Goal: Task Accomplishment & Management: Manage account settings

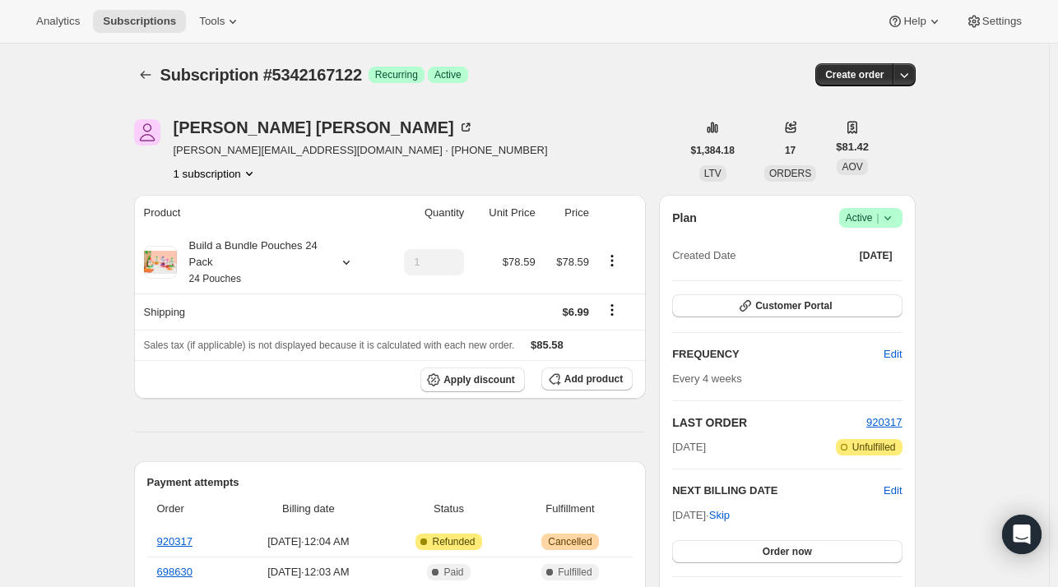
click at [872, 221] on span "Active |" at bounding box center [870, 218] width 50 height 16
click at [873, 267] on button "Cancel subscription" at bounding box center [875, 278] width 103 height 26
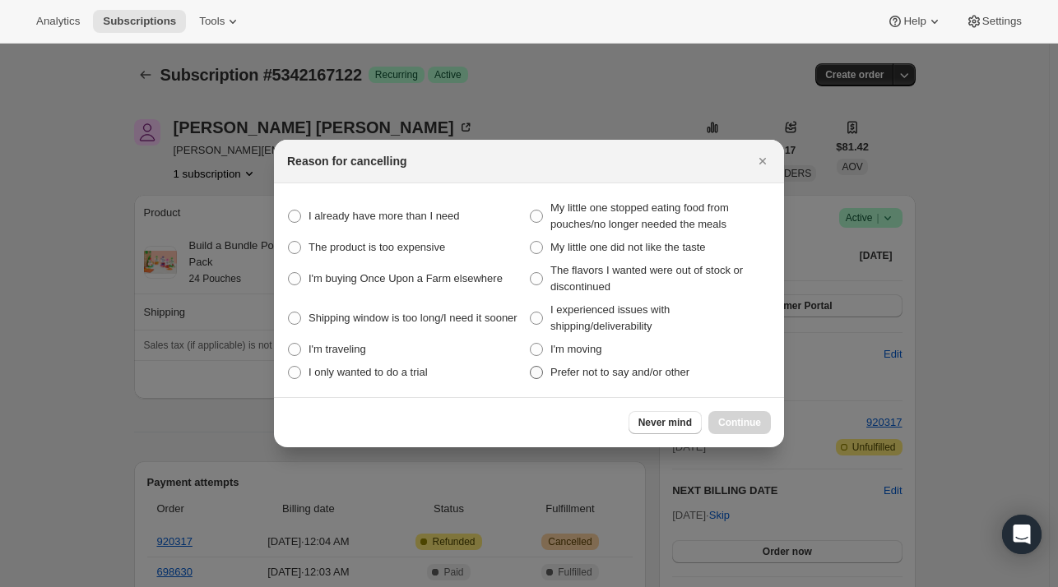
click at [635, 369] on span "Prefer not to say and/or other" at bounding box center [619, 372] width 139 height 12
click at [530, 367] on other "Prefer not to say and/or other" at bounding box center [530, 366] width 1 height 1
radio other "true"
click at [711, 410] on div "Never mind Continue" at bounding box center [529, 422] width 510 height 50
click at [732, 415] on button "Continue" at bounding box center [739, 422] width 63 height 23
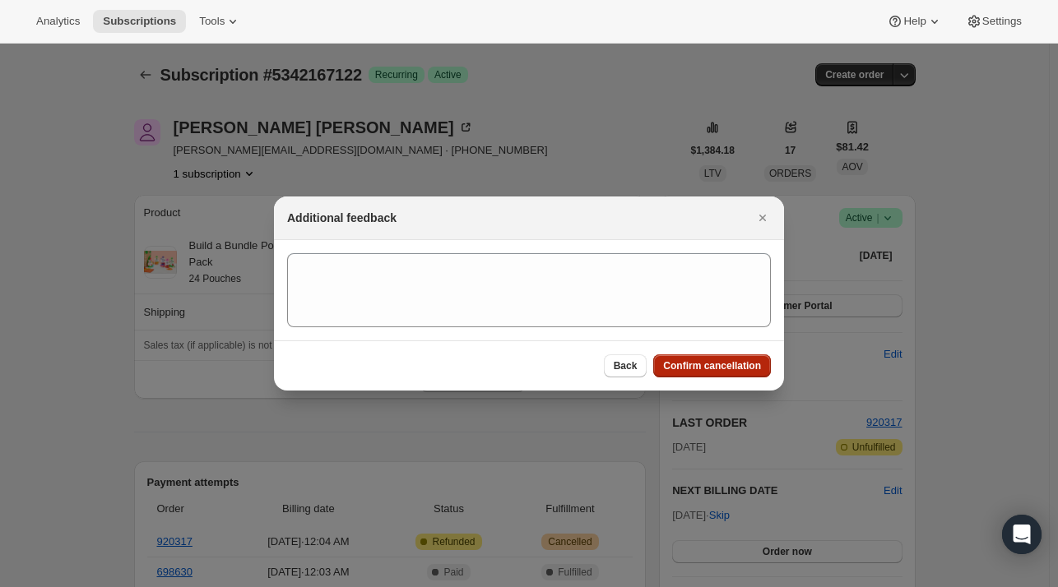
click at [688, 364] on span "Confirm cancellation" at bounding box center [712, 365] width 98 height 13
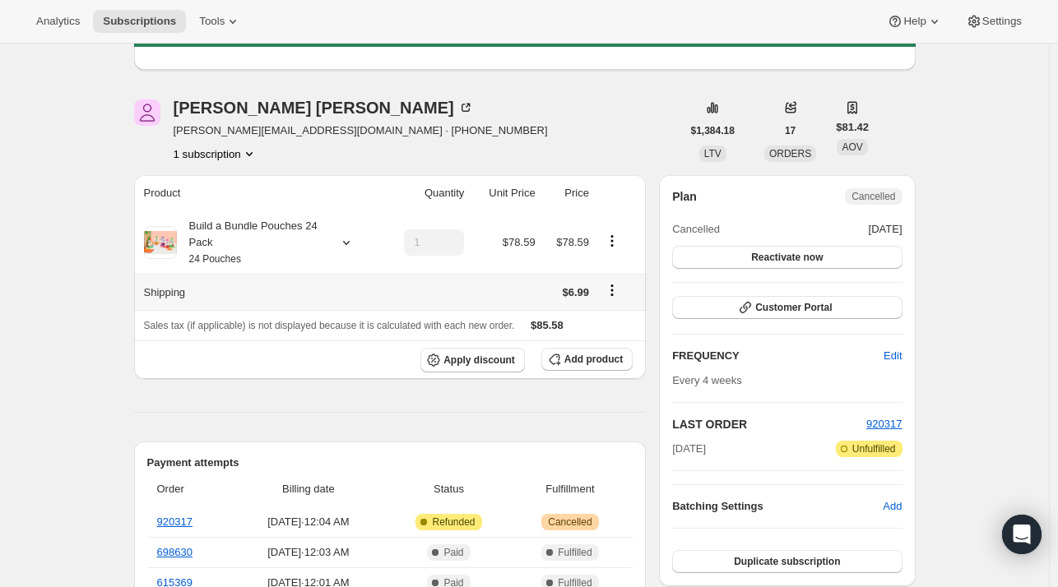
scroll to position [164, 0]
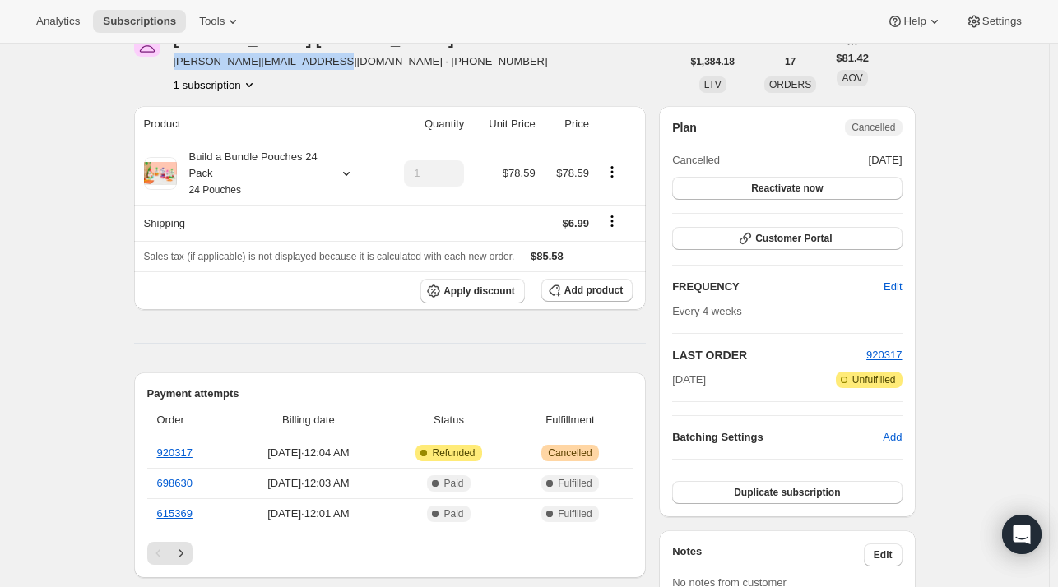
drag, startPoint x: 316, startPoint y: 63, endPoint x: 176, endPoint y: 60, distance: 139.9
click at [176, 60] on div "Ashley Uribe ashley.uribesloan@gmail.com · +19147032587 1 subscription" at bounding box center [407, 61] width 547 height 63
copy span "ashley.uribesloan@gmail.com"
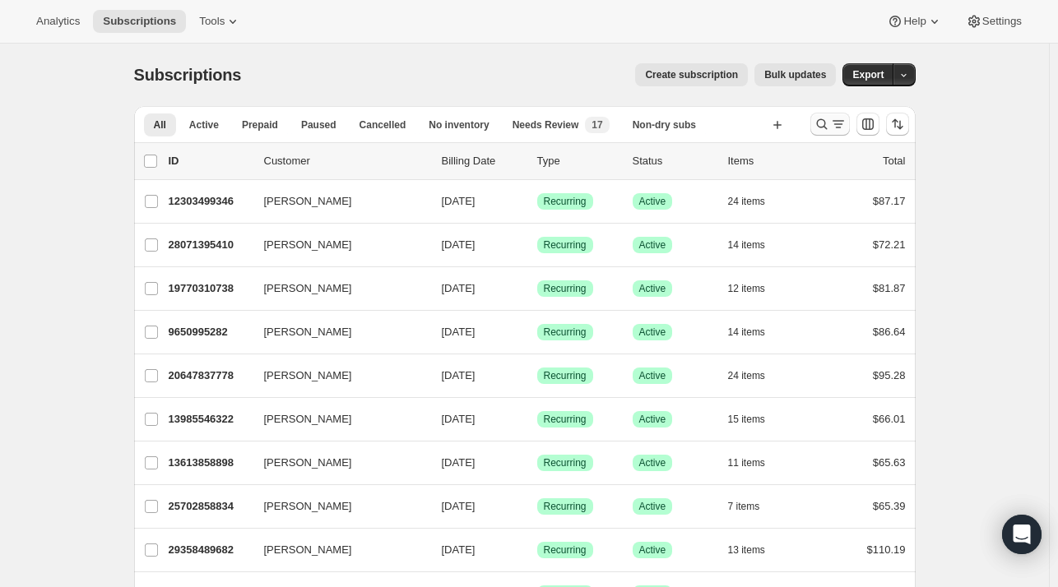
click at [837, 127] on icon "Search and filter results" at bounding box center [838, 124] width 16 height 16
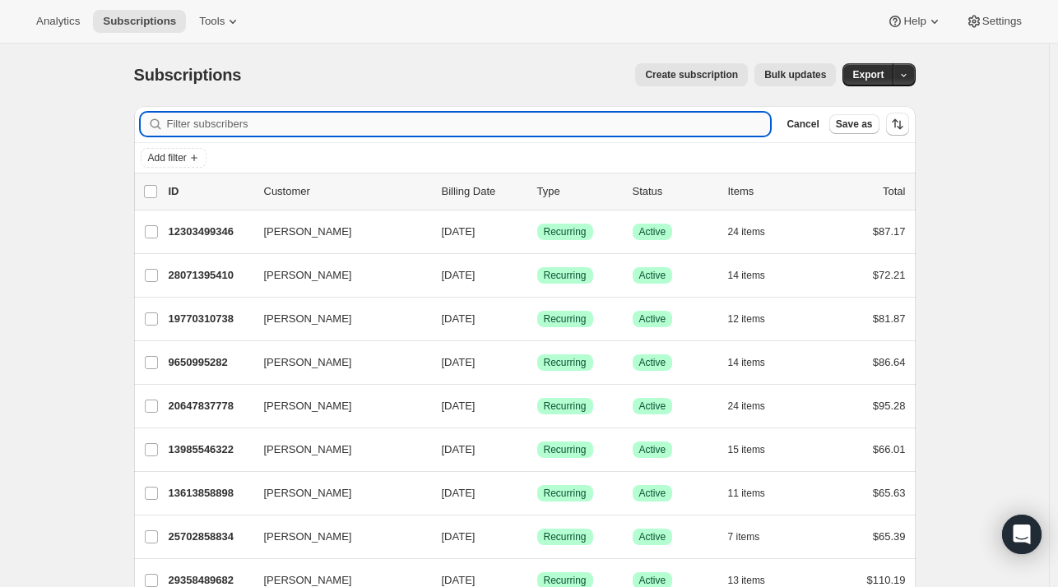
paste input "[PERSON_NAME][EMAIL_ADDRESS][PERSON_NAME][DOMAIN_NAME]"
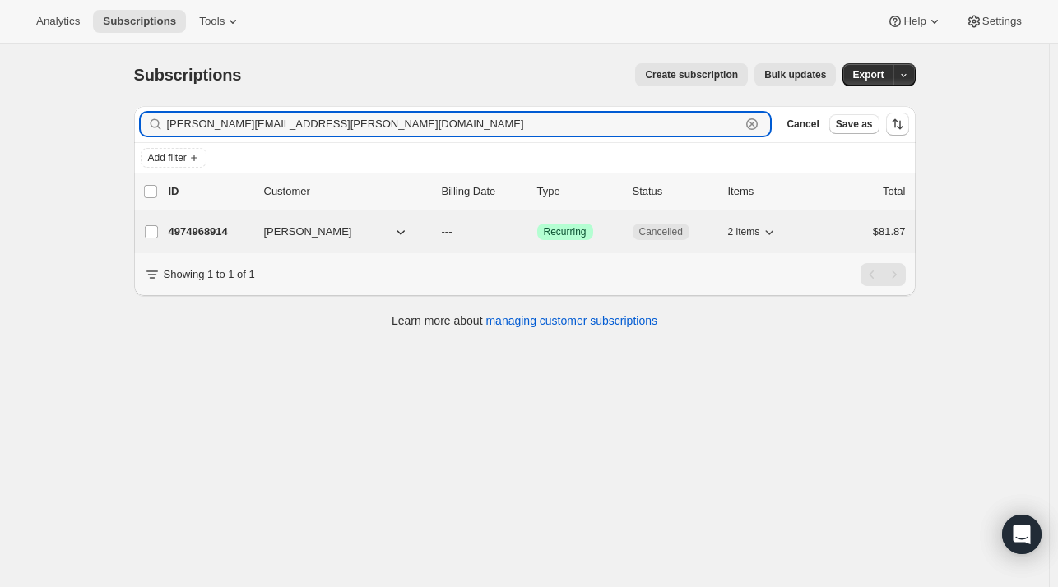
type input "[PERSON_NAME][EMAIL_ADDRESS][PERSON_NAME][DOMAIN_NAME]"
click at [202, 230] on p "4974968914" at bounding box center [210, 232] width 82 height 16
